Goal: Check status: Check status

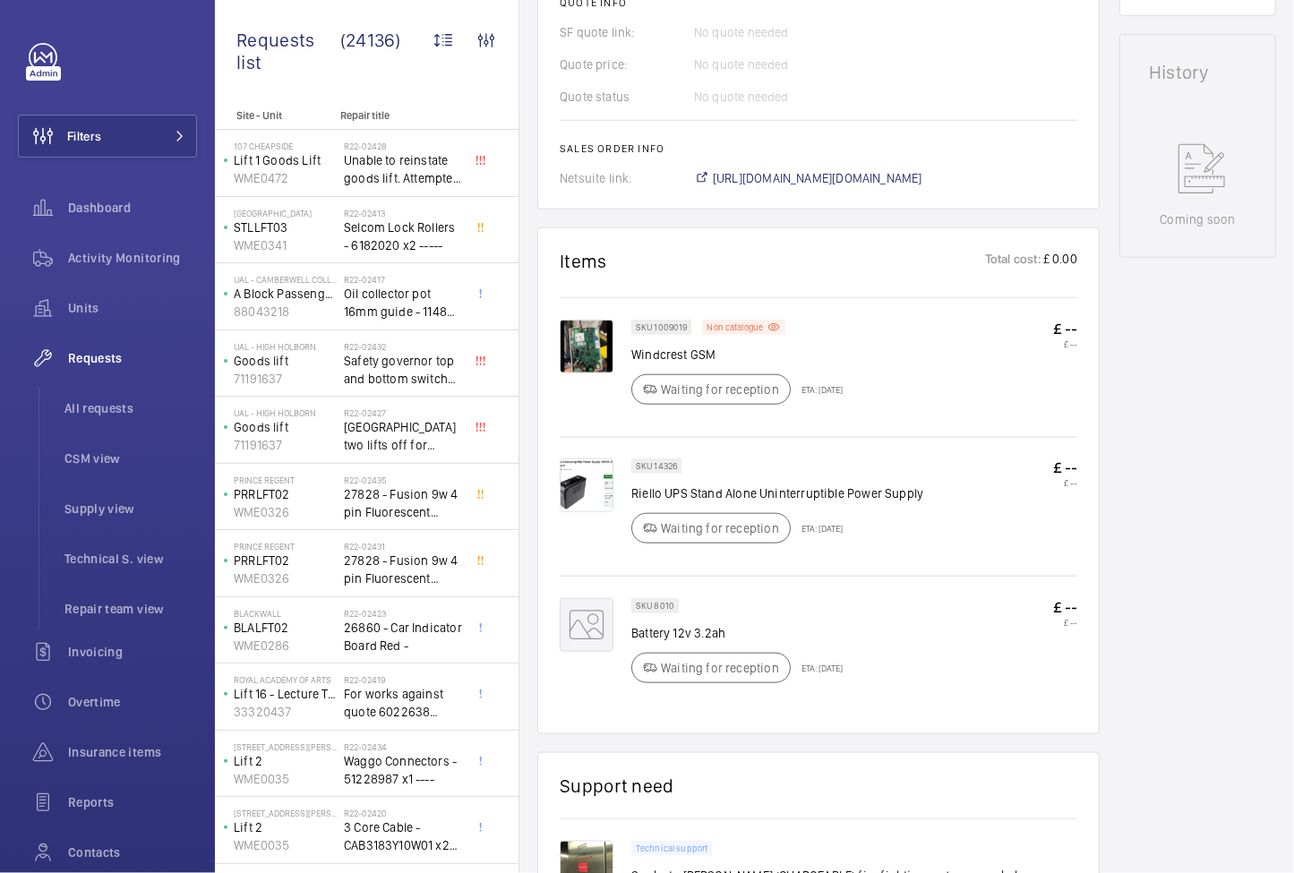
scroll to position [787, 0]
click at [793, 190] on span "https://6461500.app.netsuite.com/app/accounting/transactions/salesord.nl?id=258…" at bounding box center [818, 181] width 210 height 18
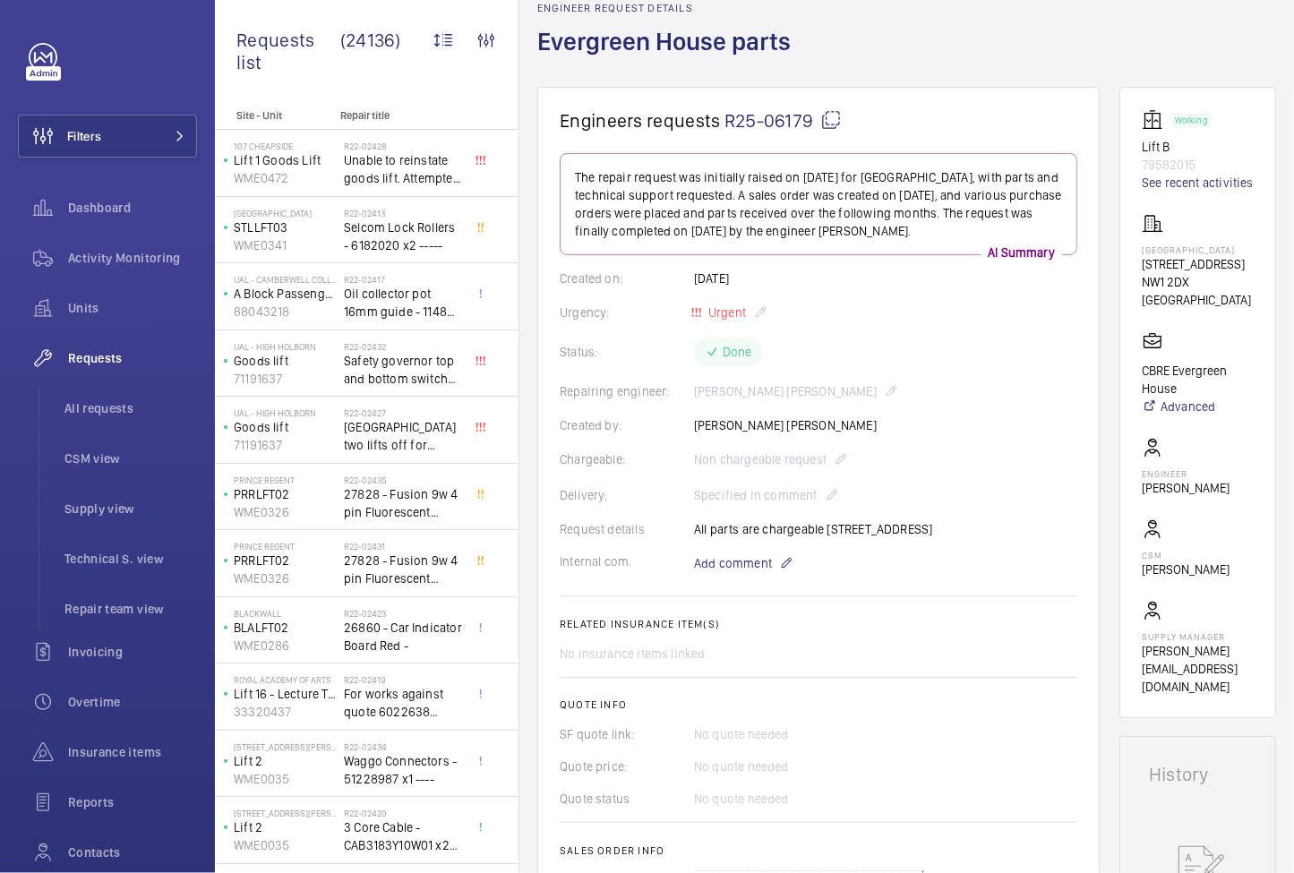
scroll to position [70, 0]
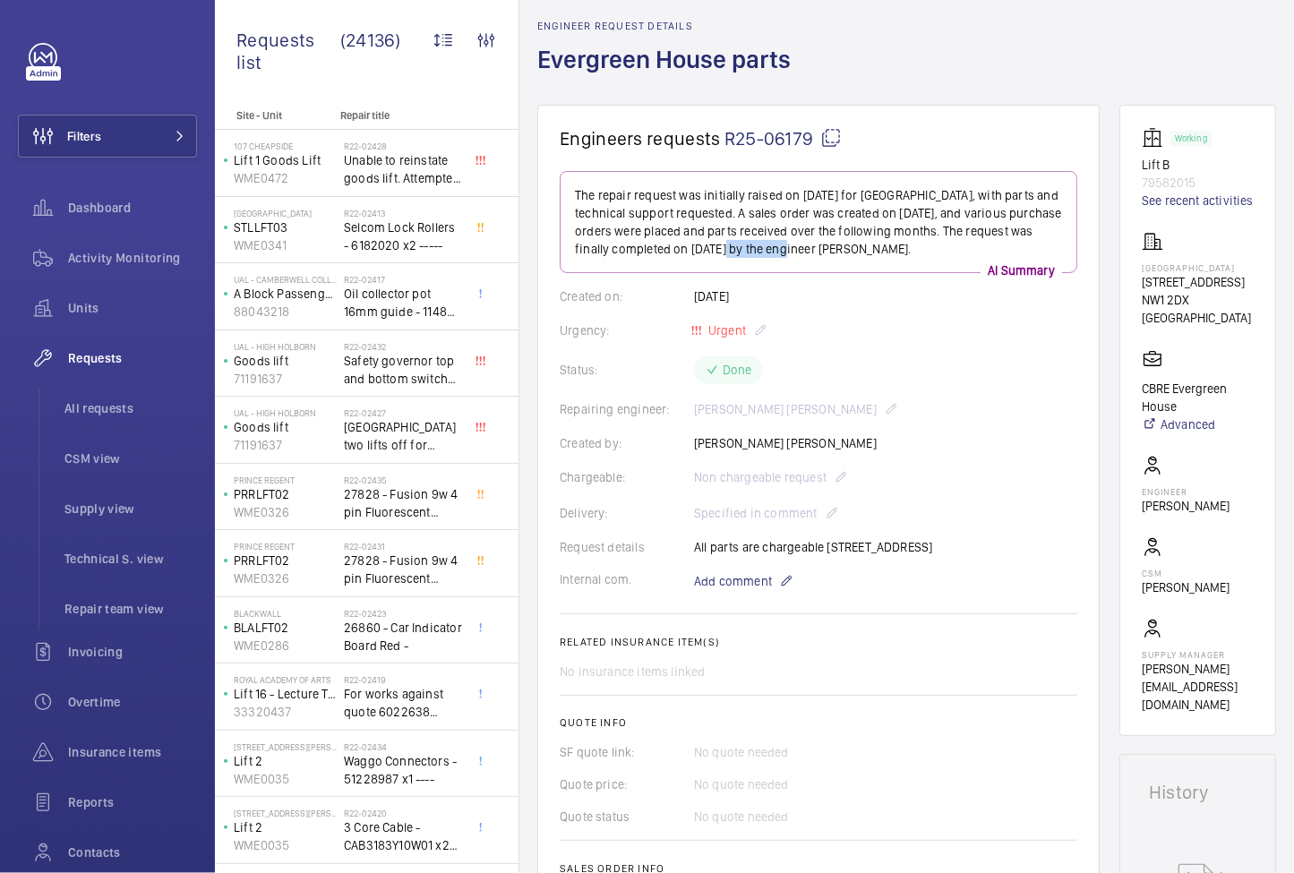
drag, startPoint x: 776, startPoint y: 249, endPoint x: 710, endPoint y: 248, distance: 66.3
click at [710, 248] on p "The repair request was initially raised on 2025-04-30 for Evergreen House, with…" at bounding box center [818, 222] width 487 height 72
click at [1167, 206] on link "See recent activities" at bounding box center [1198, 201] width 112 height 18
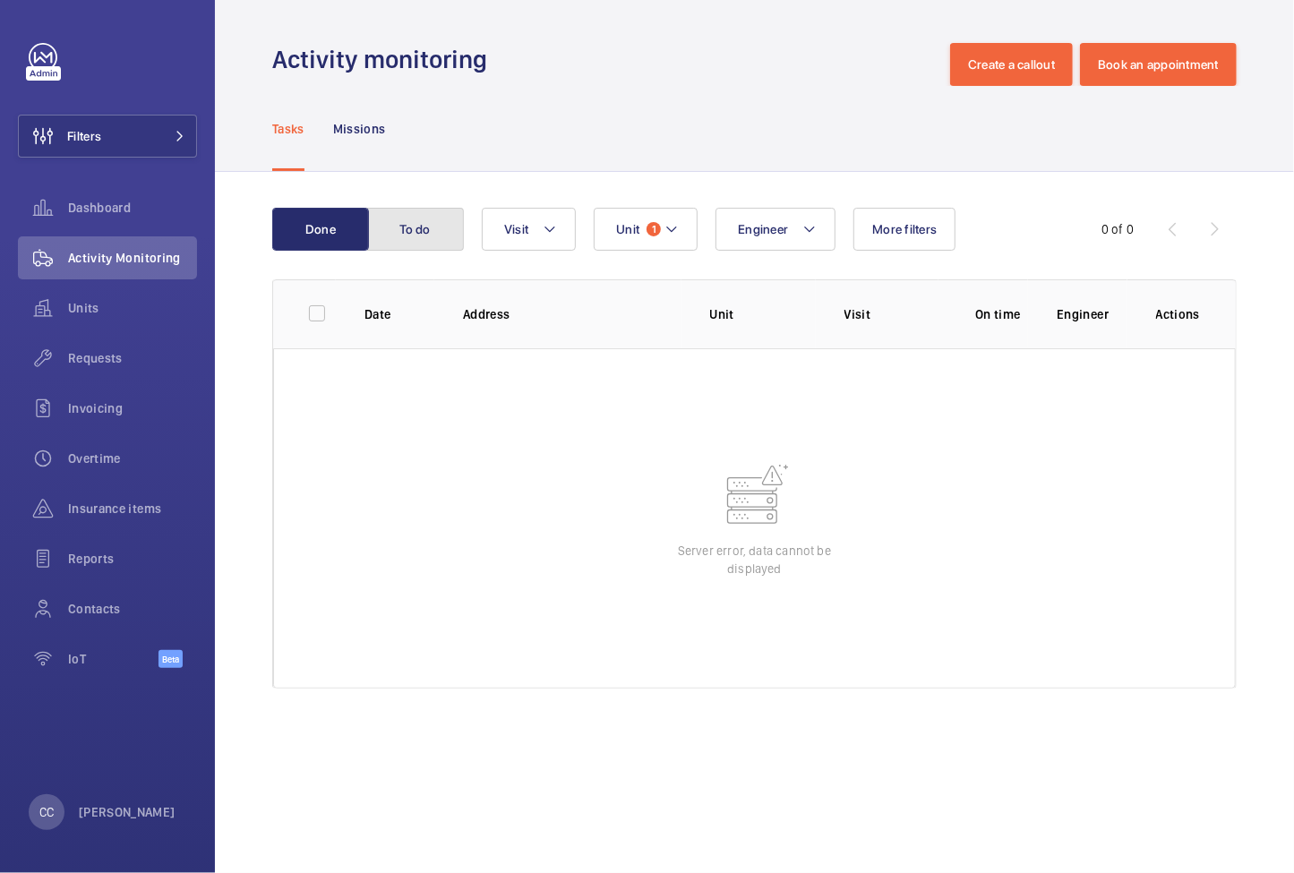
click at [414, 226] on button "To do" at bounding box center [415, 229] width 97 height 43
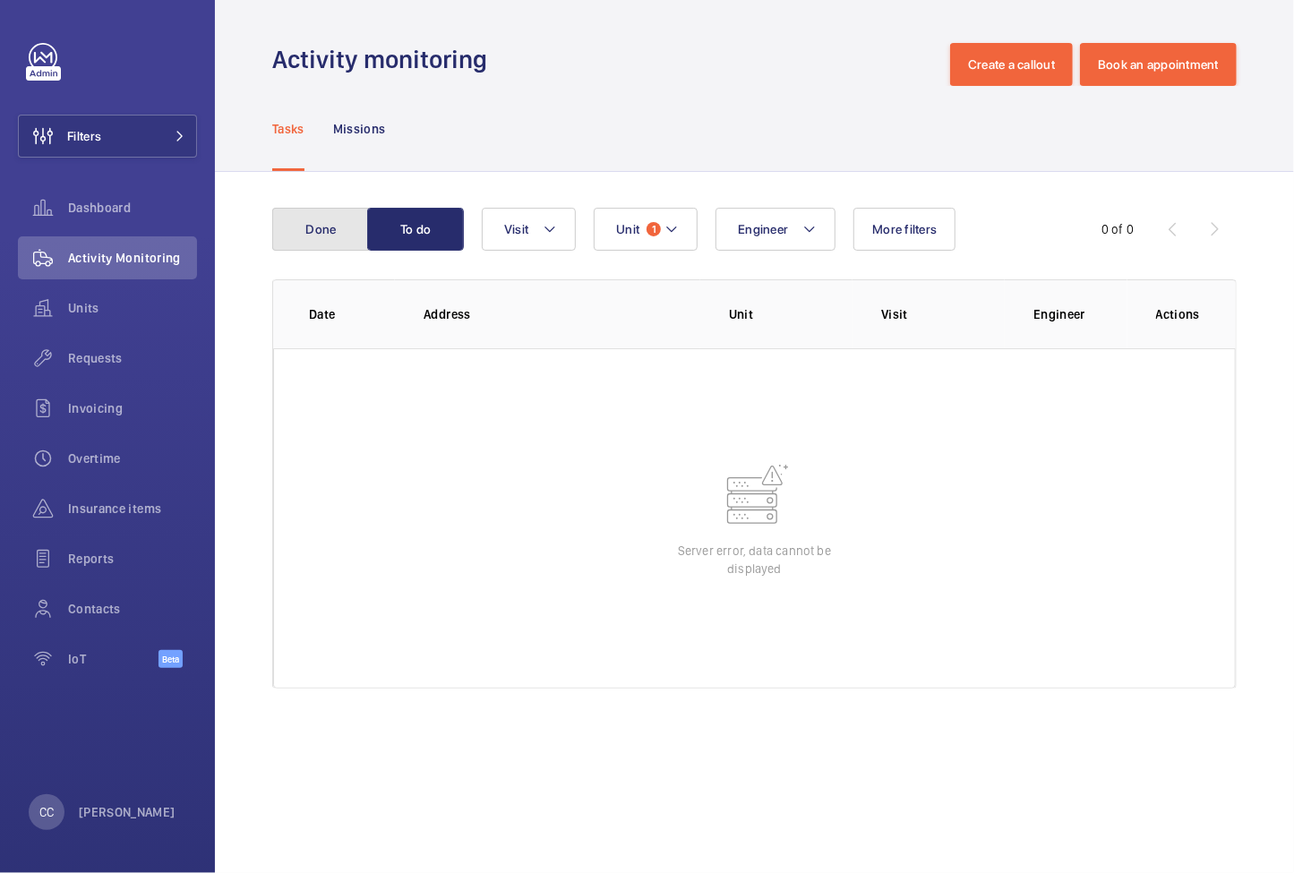
click at [343, 224] on button "Done" at bounding box center [320, 229] width 97 height 43
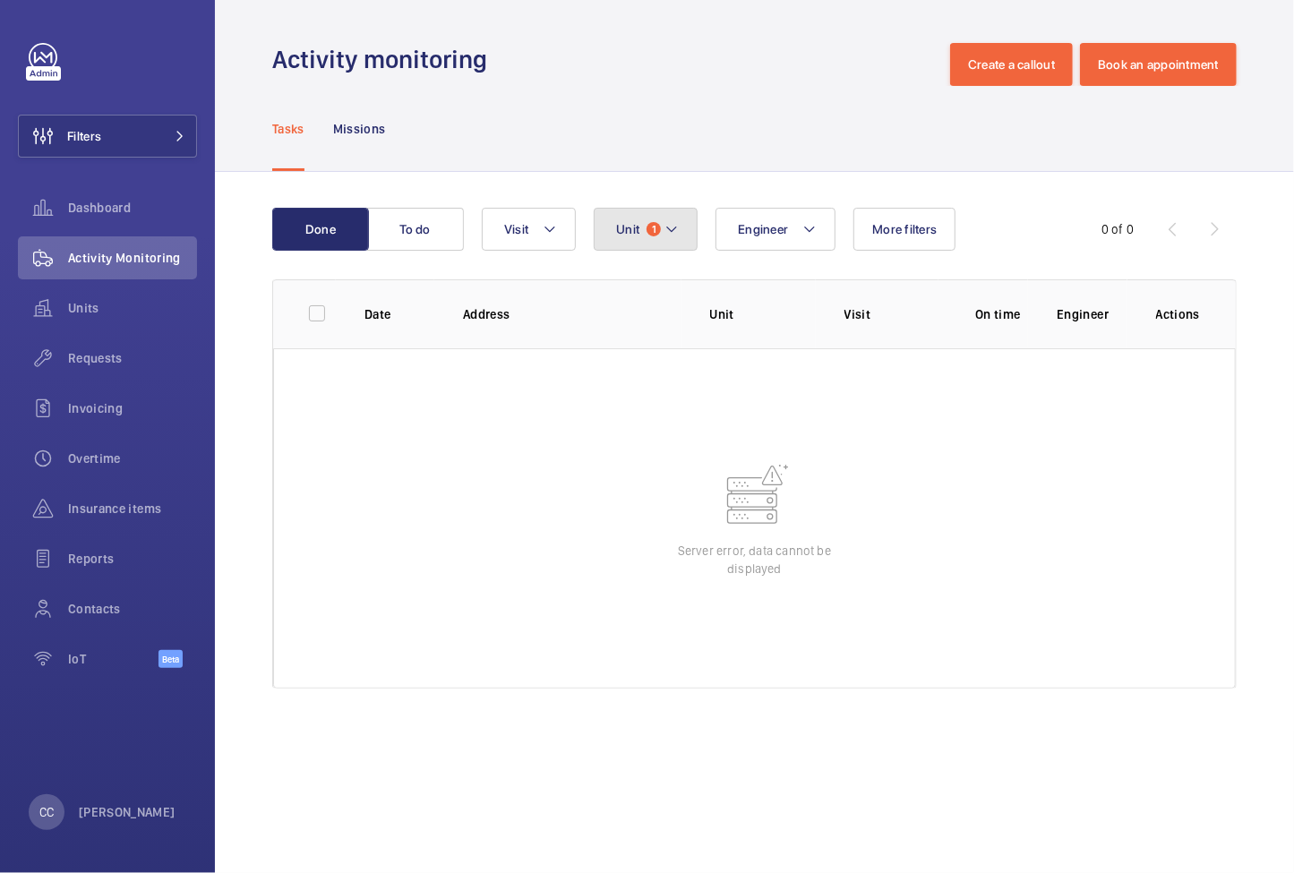
click at [617, 225] on span "Unit" at bounding box center [627, 229] width 23 height 14
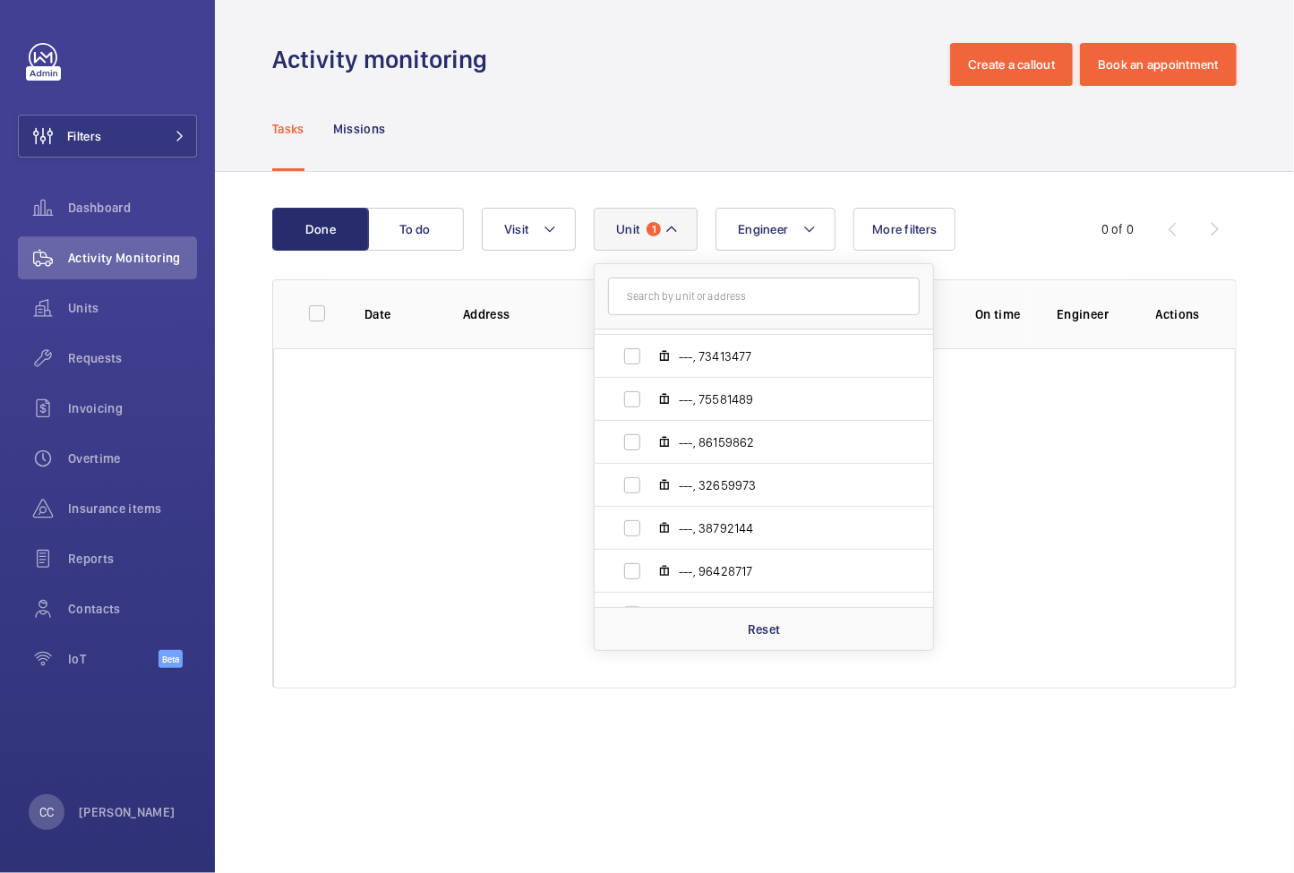
scroll to position [945, 0]
click at [378, 479] on wm-front-table-error "Server error, data cannot be displayed" at bounding box center [754, 518] width 963 height 340
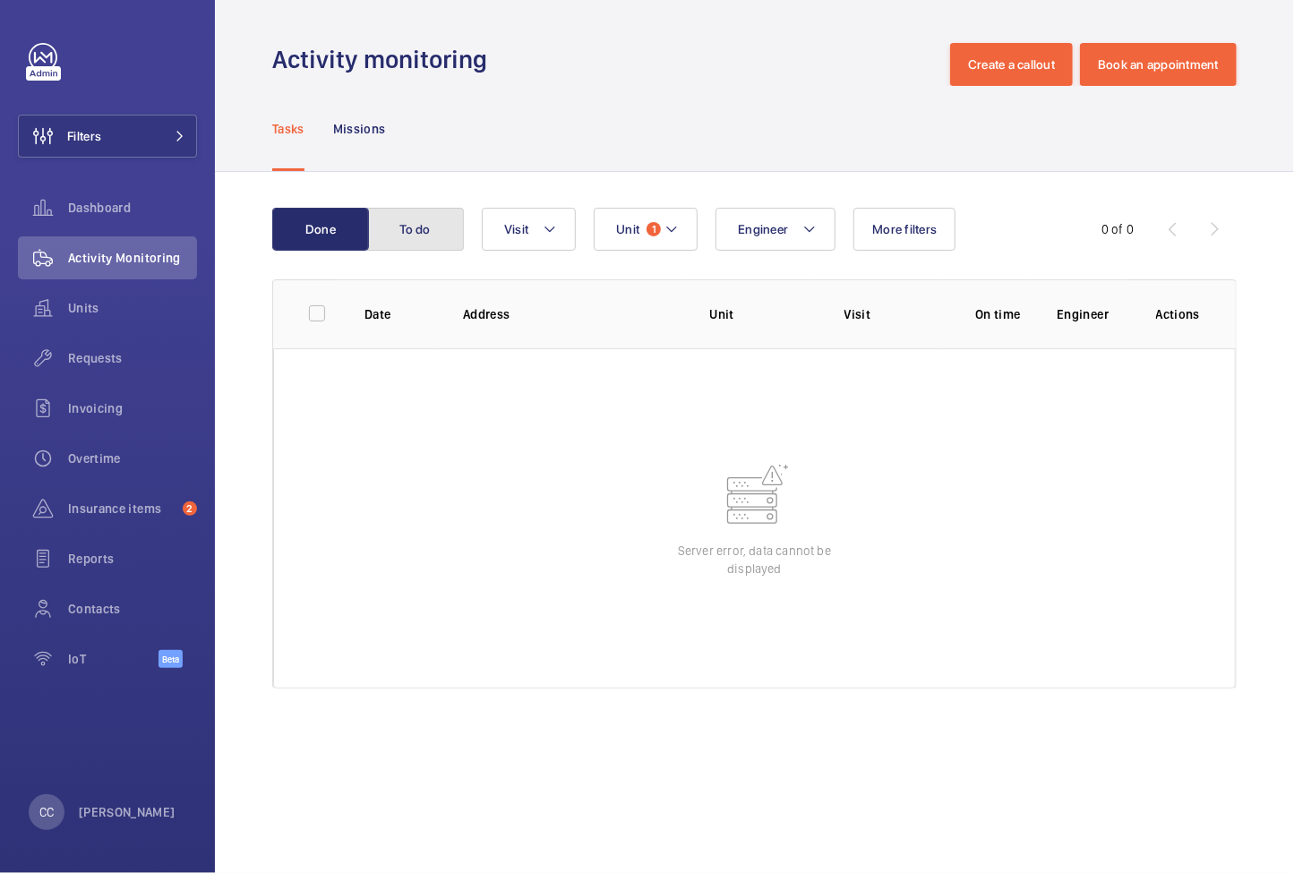
click at [406, 231] on button "To do" at bounding box center [415, 229] width 97 height 43
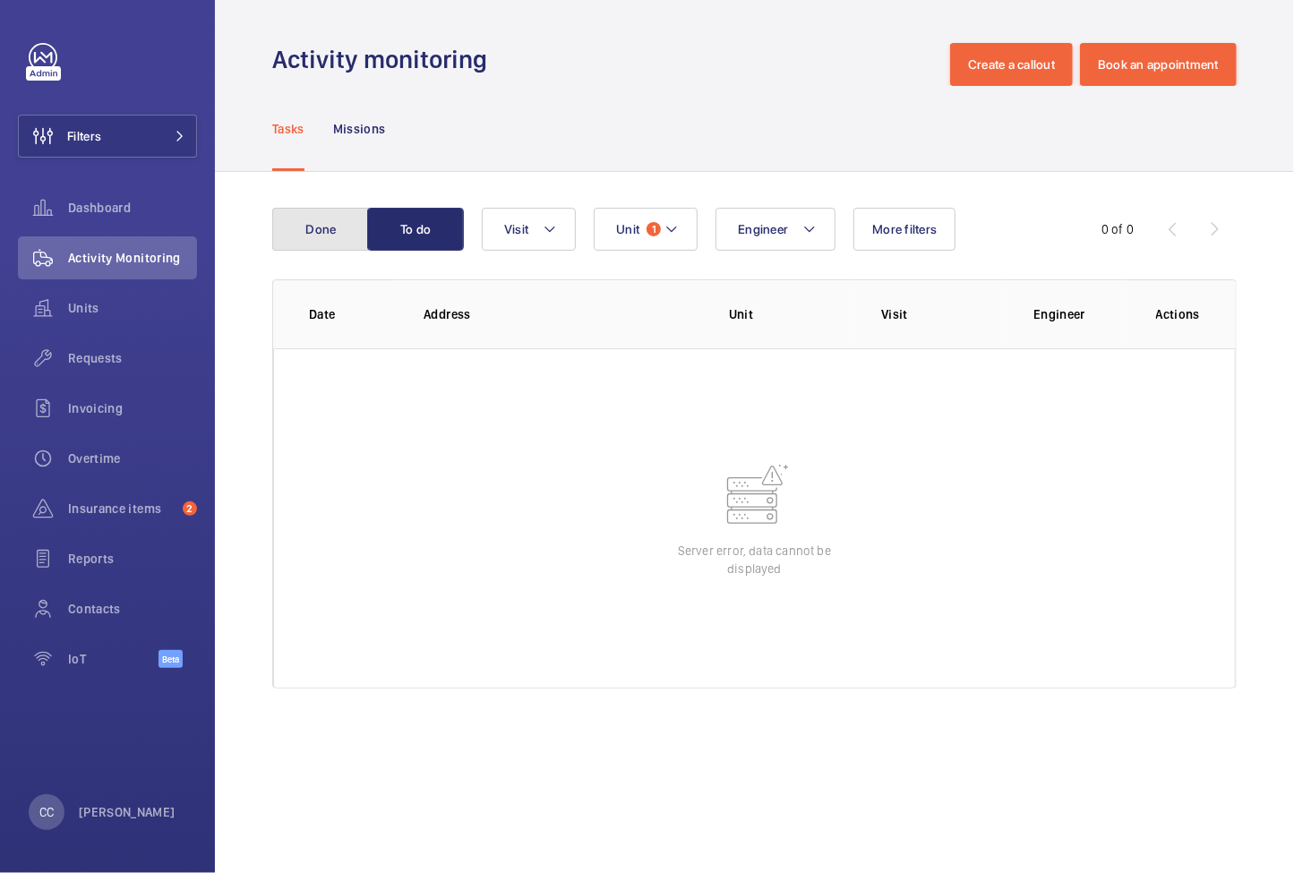
click at [346, 241] on button "Done" at bounding box center [320, 229] width 97 height 43
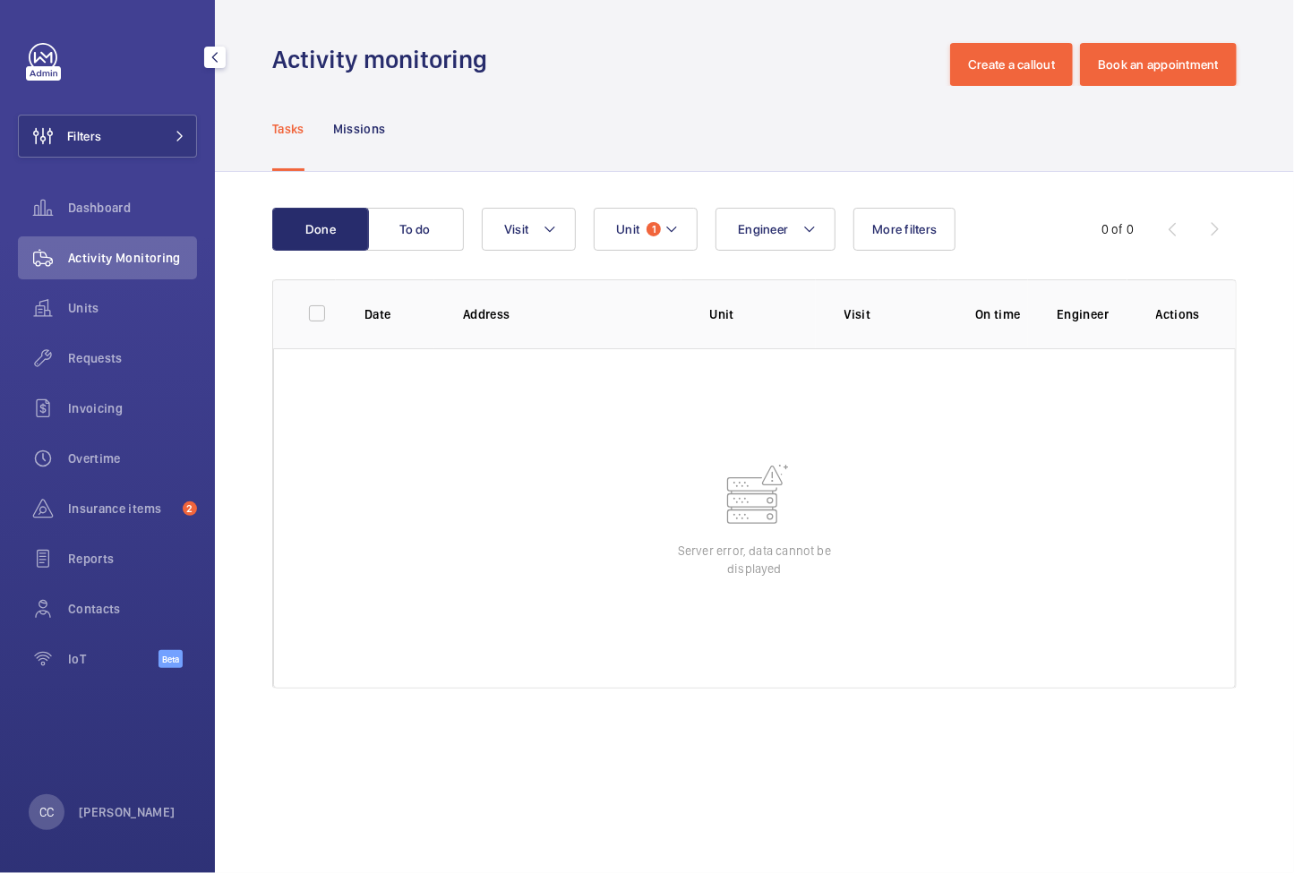
click at [131, 802] on div "CC Chelsea Chéret" at bounding box center [102, 812] width 147 height 36
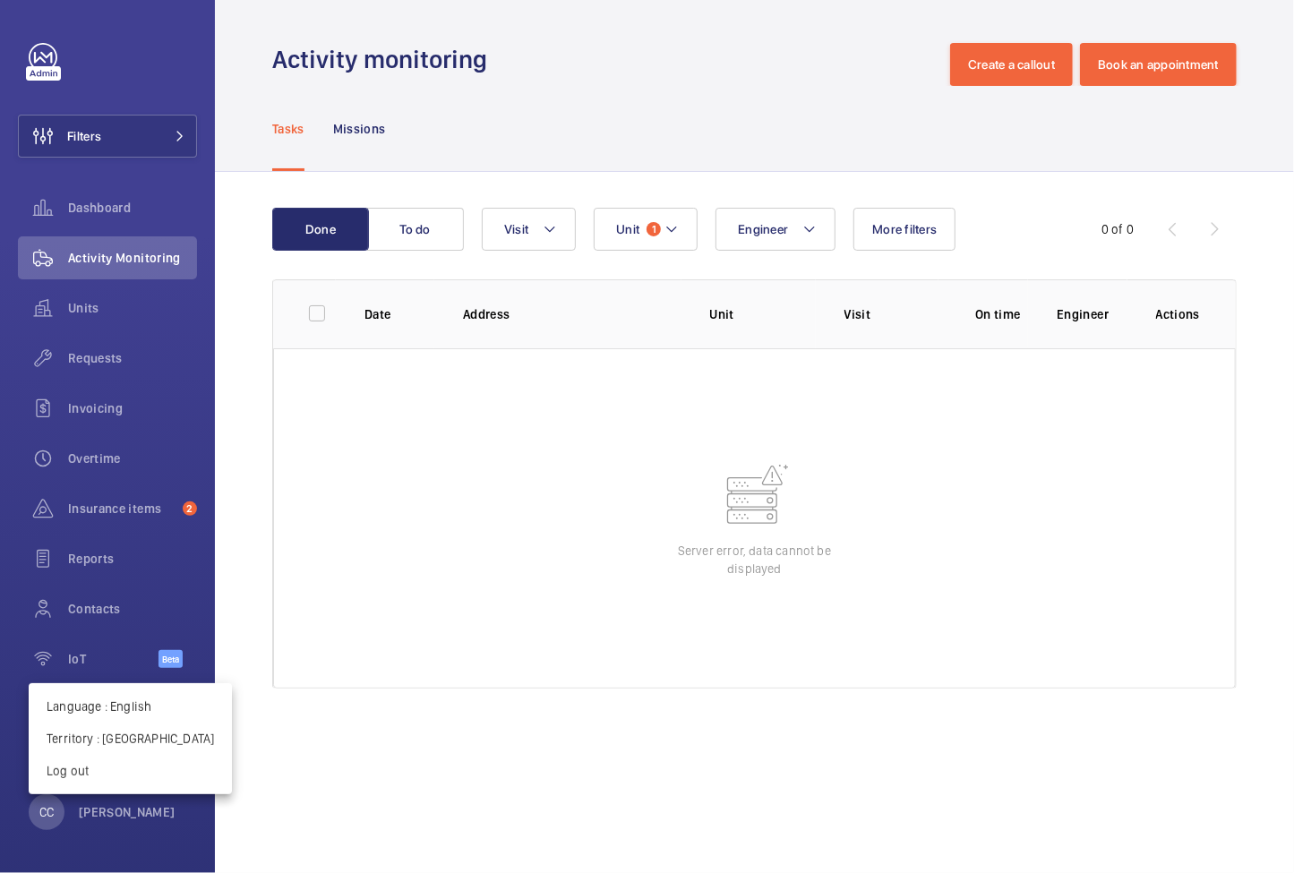
click at [294, 727] on div at bounding box center [647, 436] width 1294 height 873
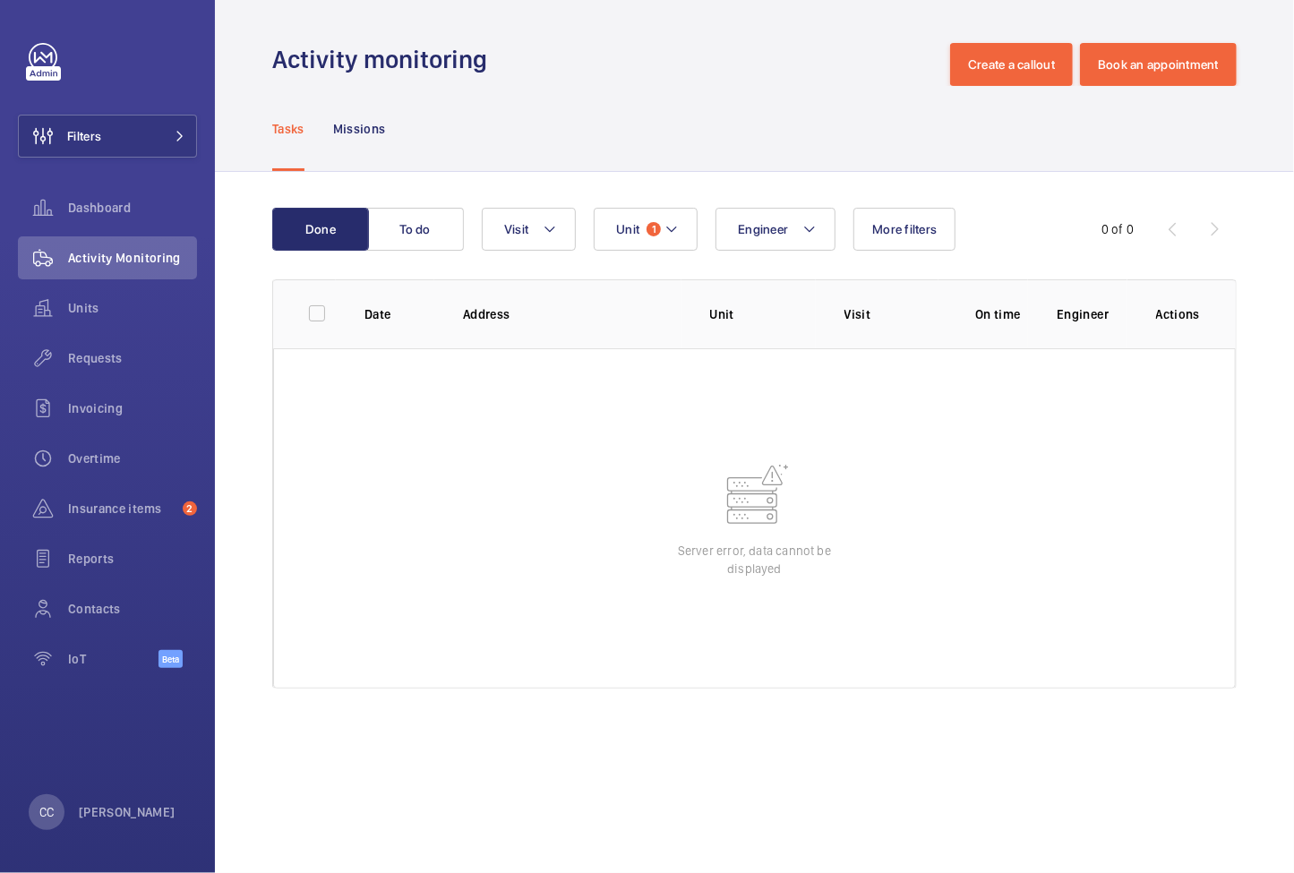
click at [293, 123] on p "Tasks" at bounding box center [288, 129] width 32 height 18
